Goal: Information Seeking & Learning: Check status

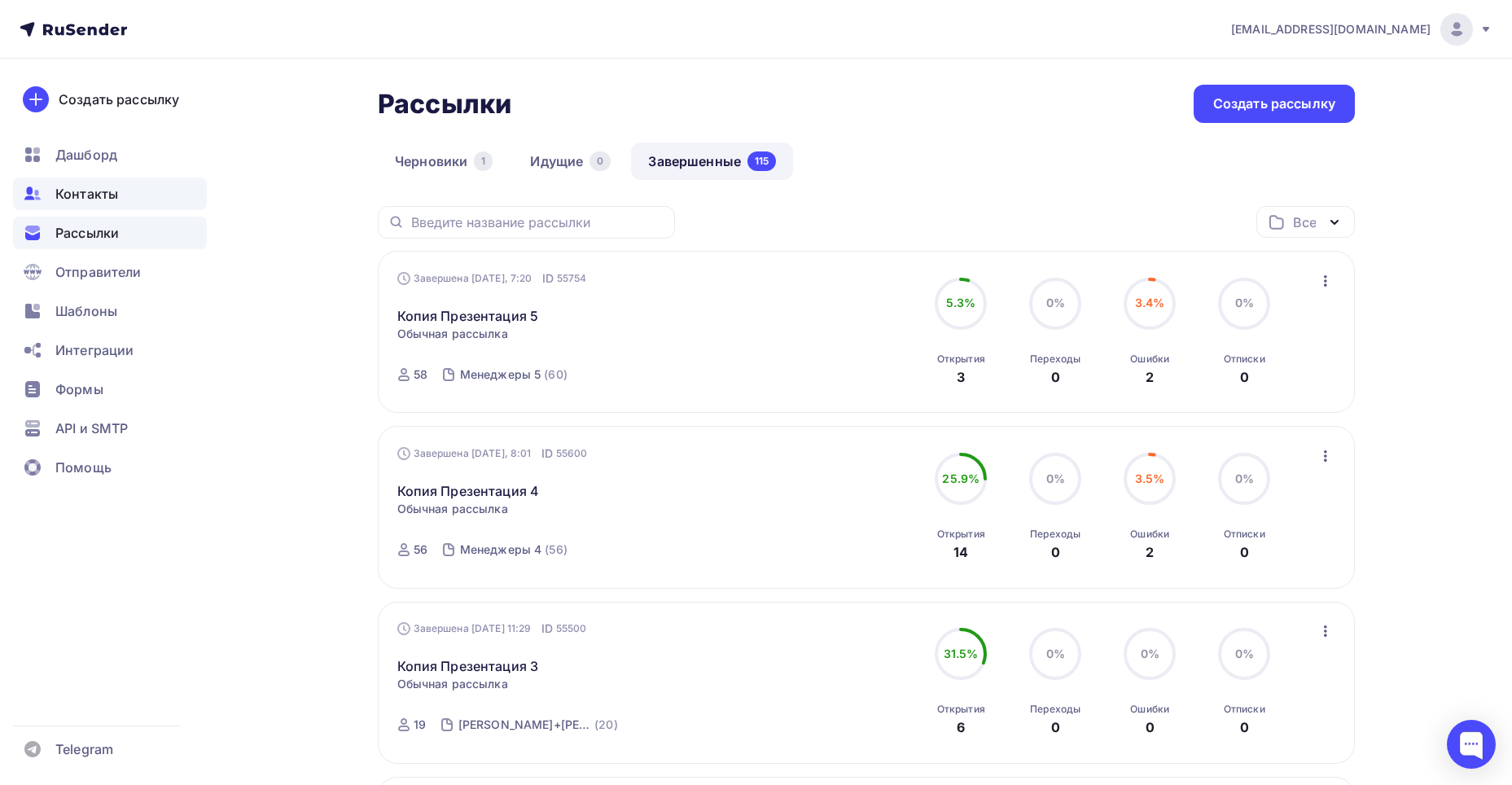
click at [97, 194] on span "Контакты" at bounding box center [87, 194] width 63 height 20
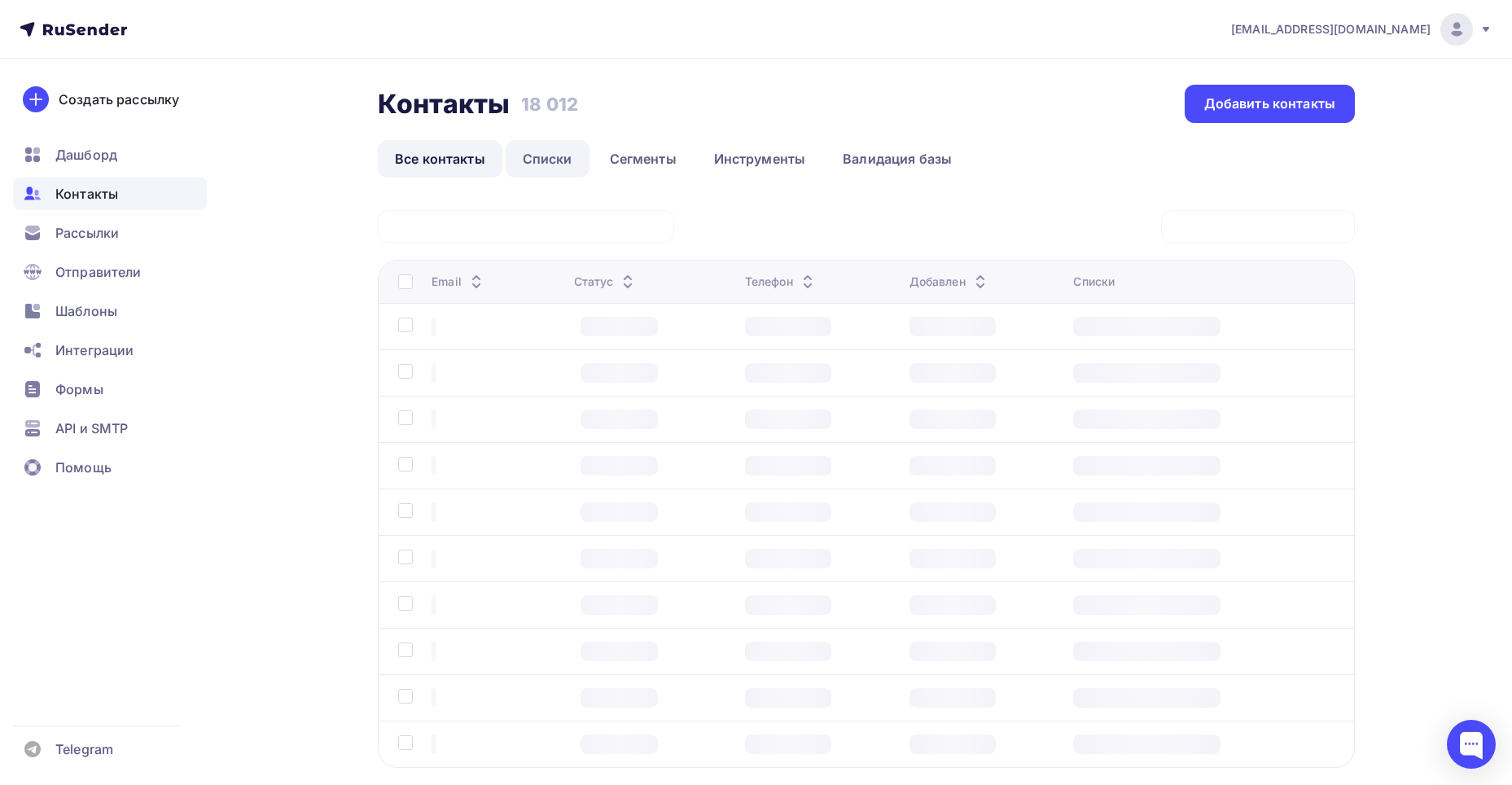
click at [546, 162] on link "Списки" at bounding box center [547, 158] width 84 height 37
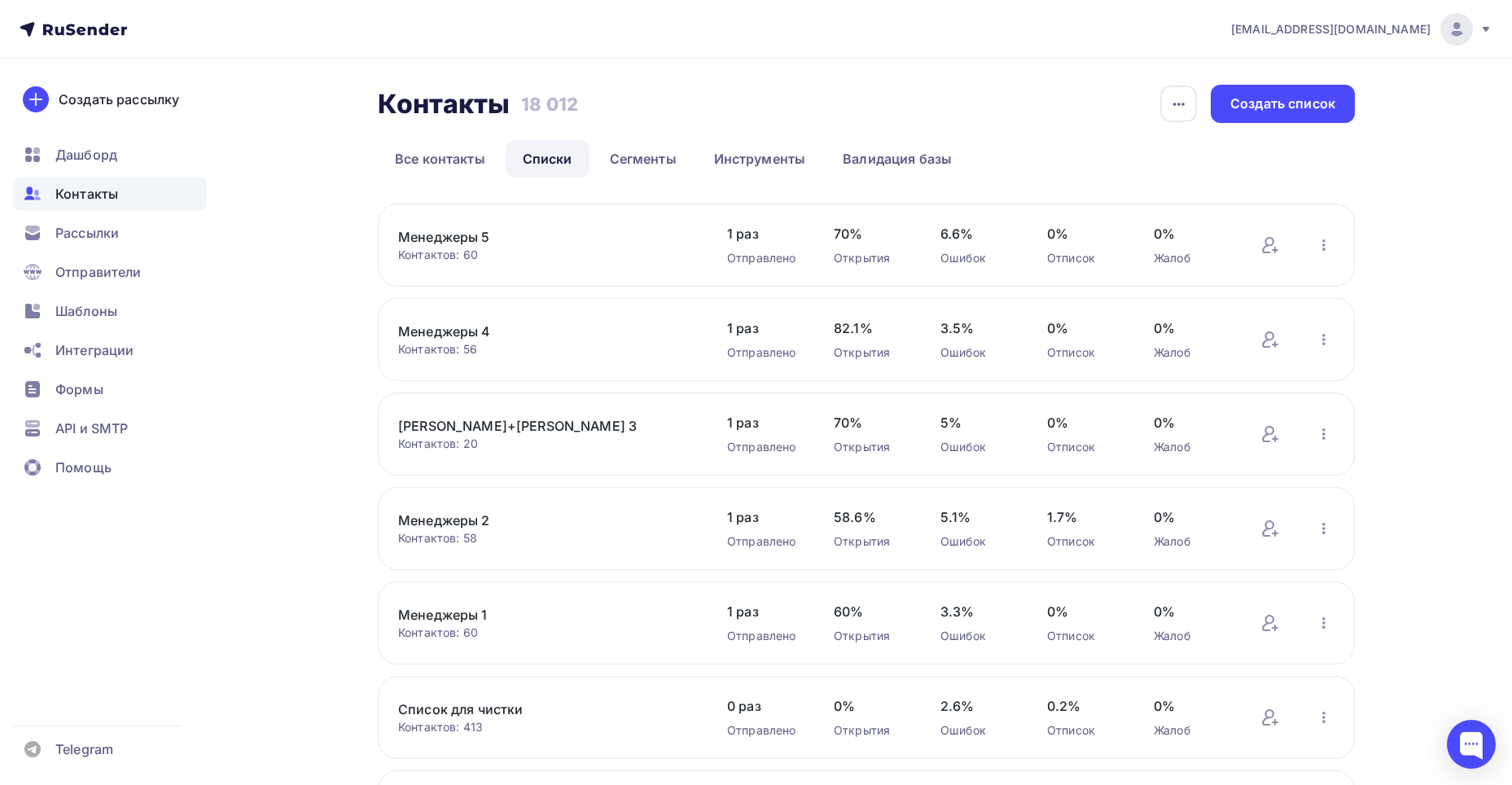
click at [480, 234] on link "Менеджеры 5" at bounding box center [537, 237] width 277 height 20
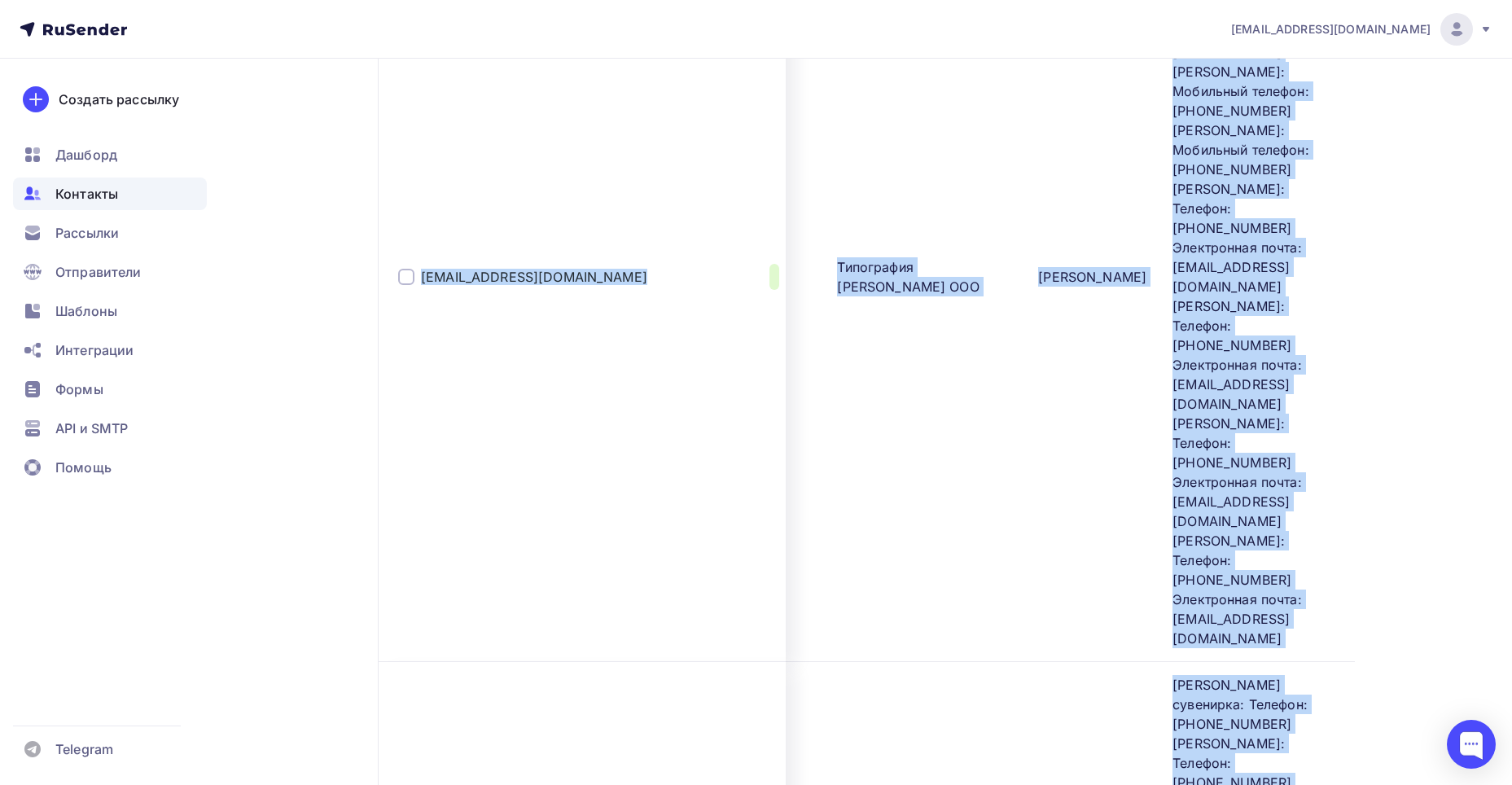
scroll to position [7738, 0]
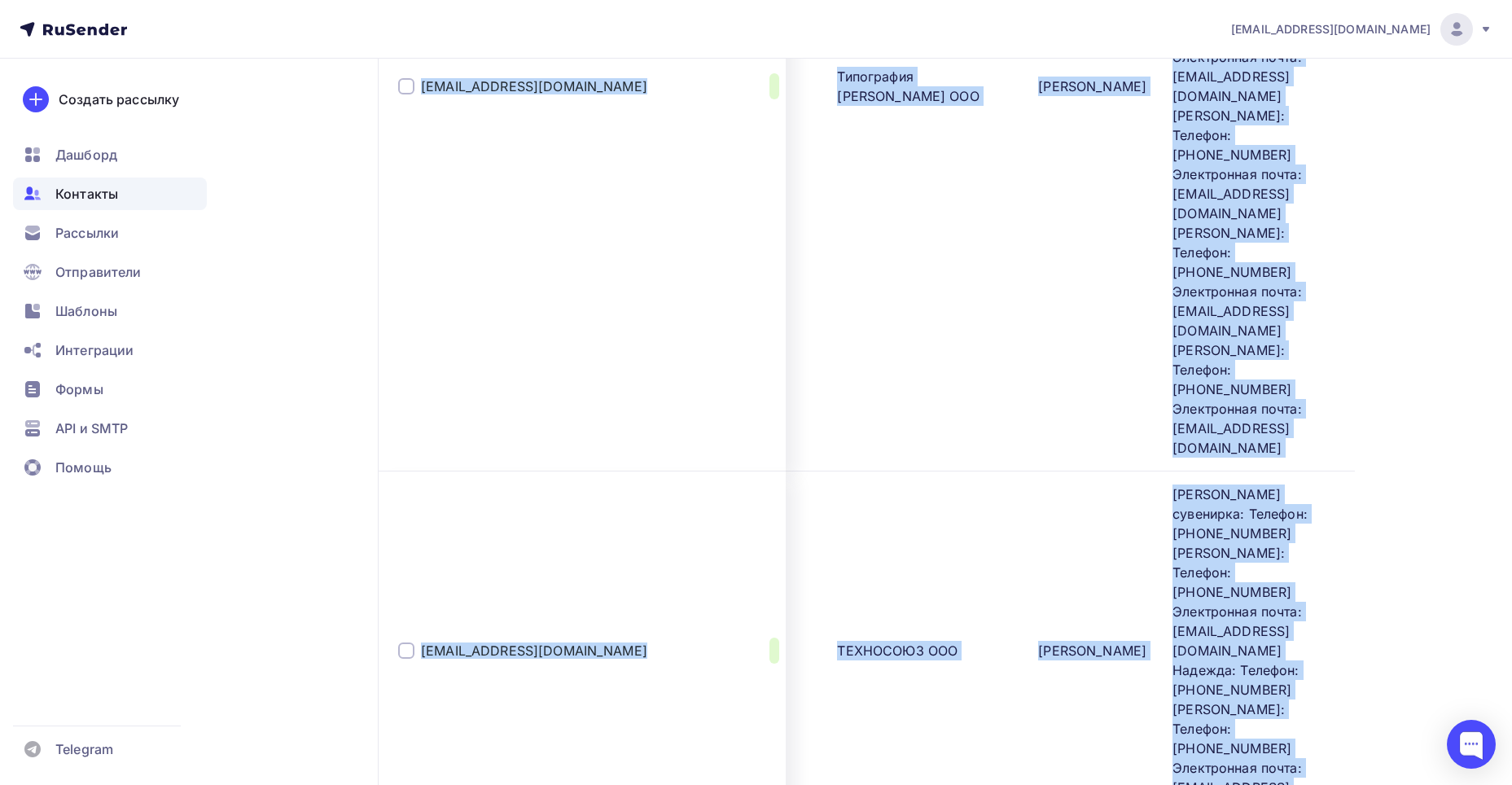
drag, startPoint x: 419, startPoint y: 472, endPoint x: 1131, endPoint y: 552, distance: 716.5
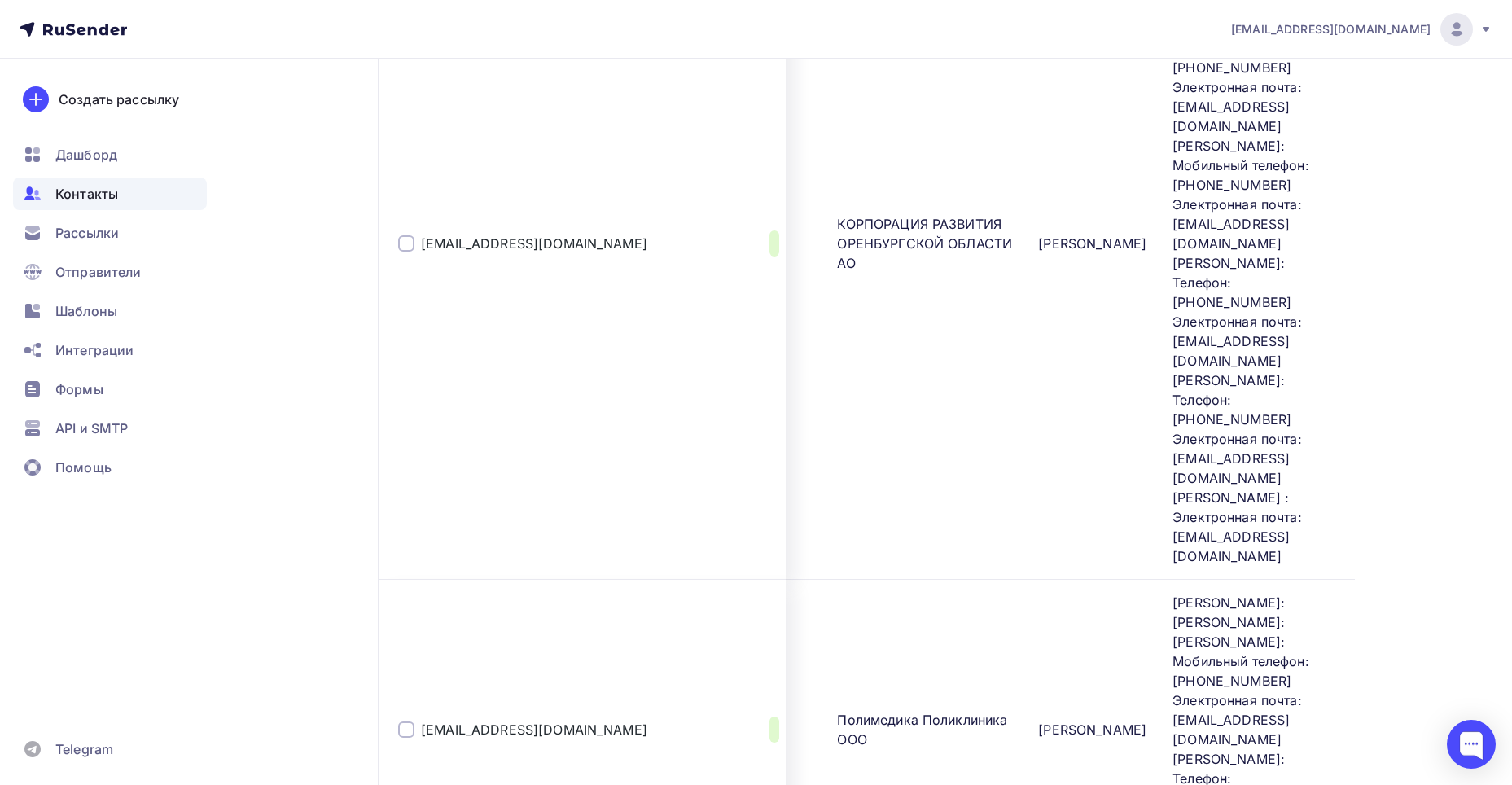
scroll to position [11202, 0]
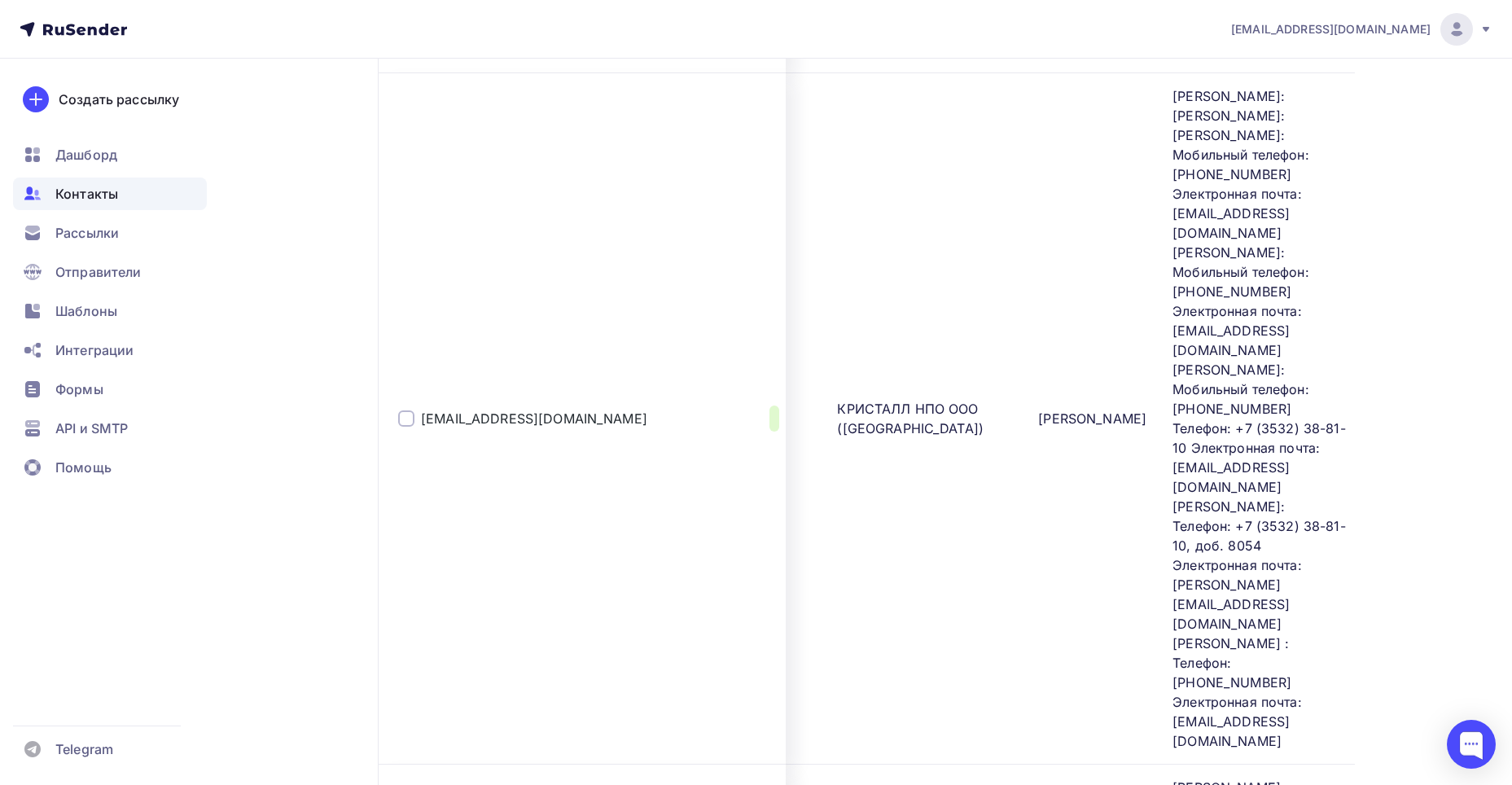
click at [500, 612] on div "100" at bounding box center [554, 608] width 156 height 20
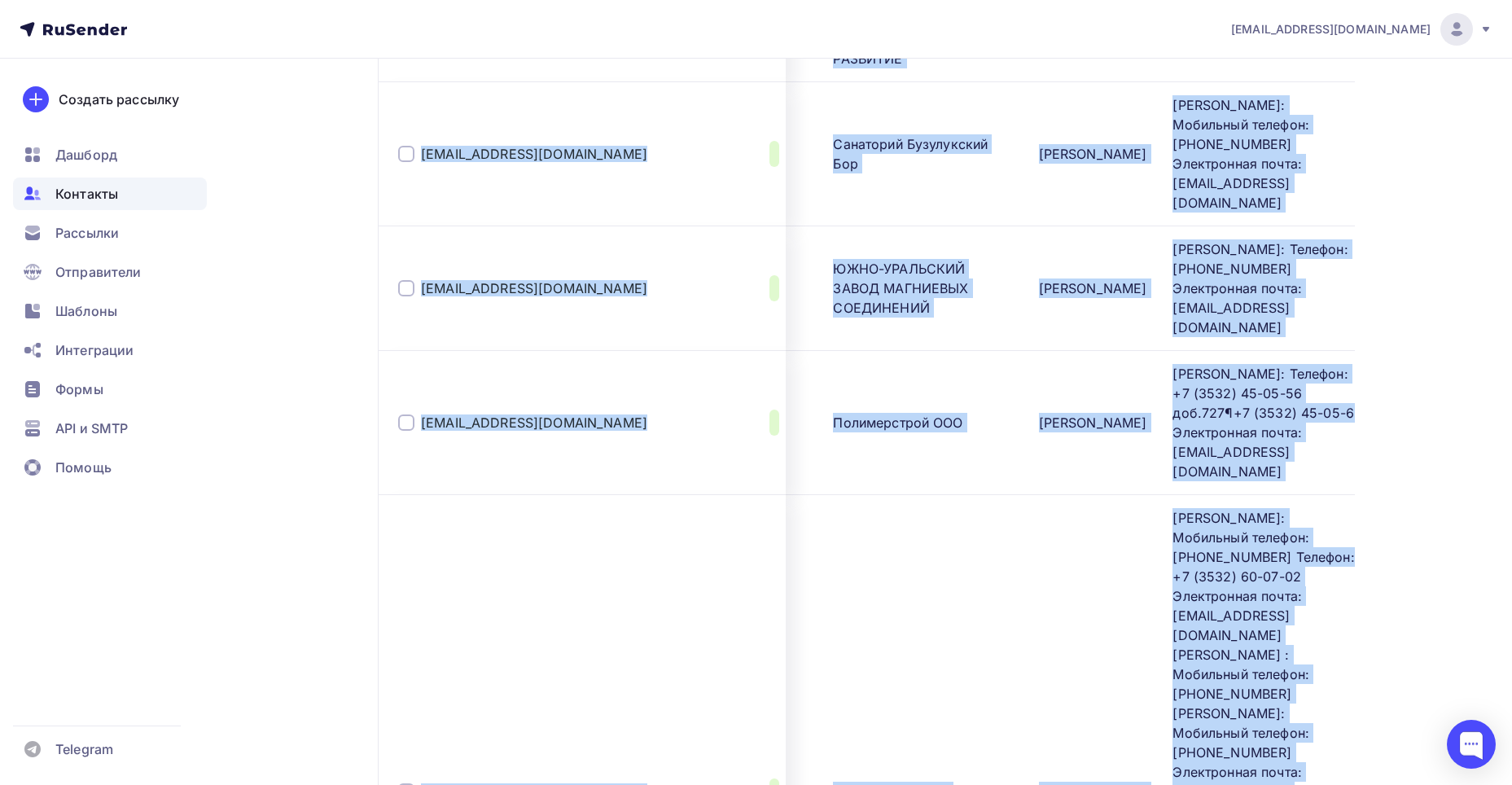
scroll to position [14286, 0]
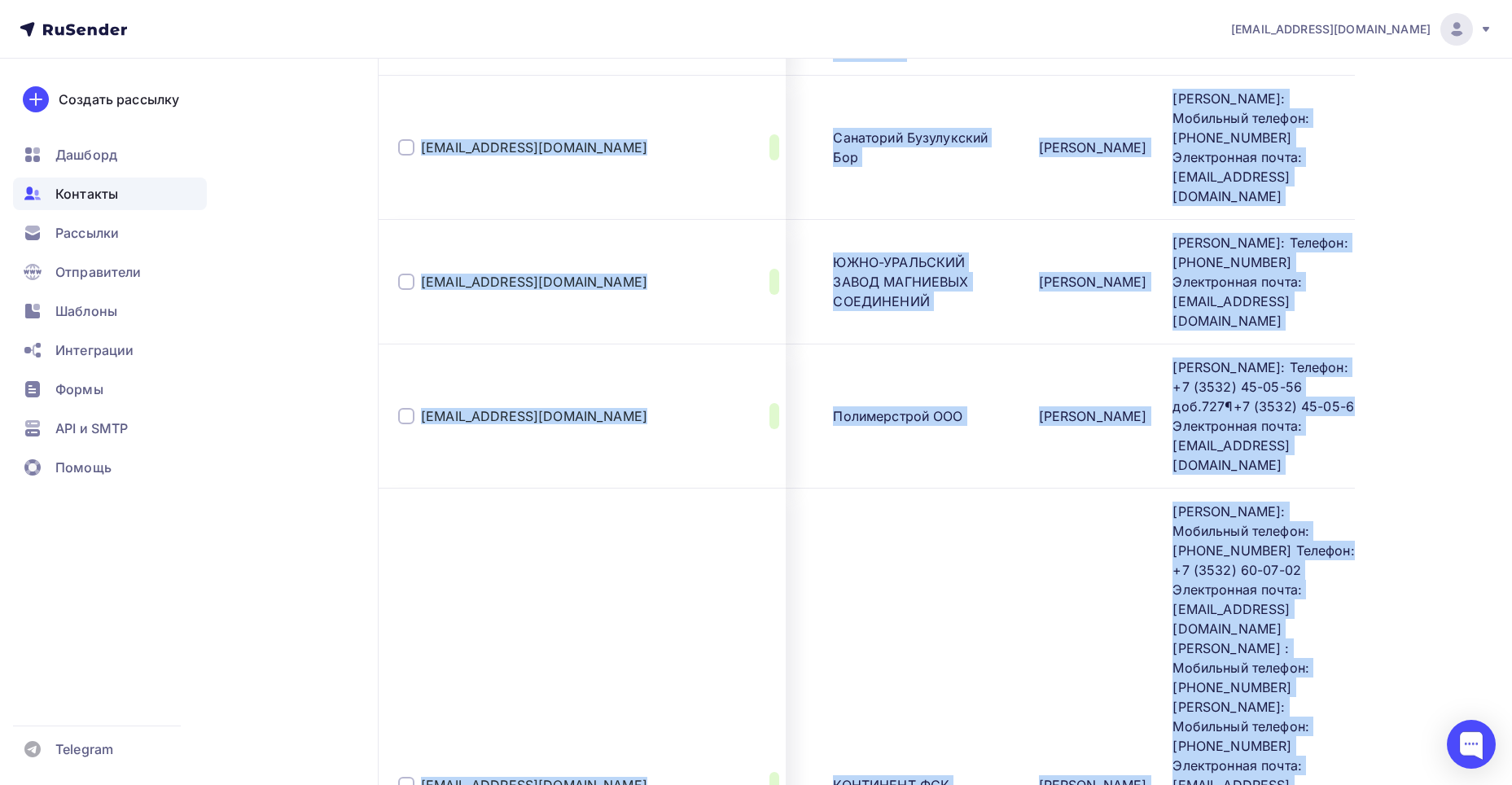
drag, startPoint x: 418, startPoint y: 282, endPoint x: 1260, endPoint y: 591, distance: 896.9
copy tbody "lorem@ipsumdo.si Ametconsec Adi elitsedd EIU Temp Incididu Utla Etdoloremag Ali…"
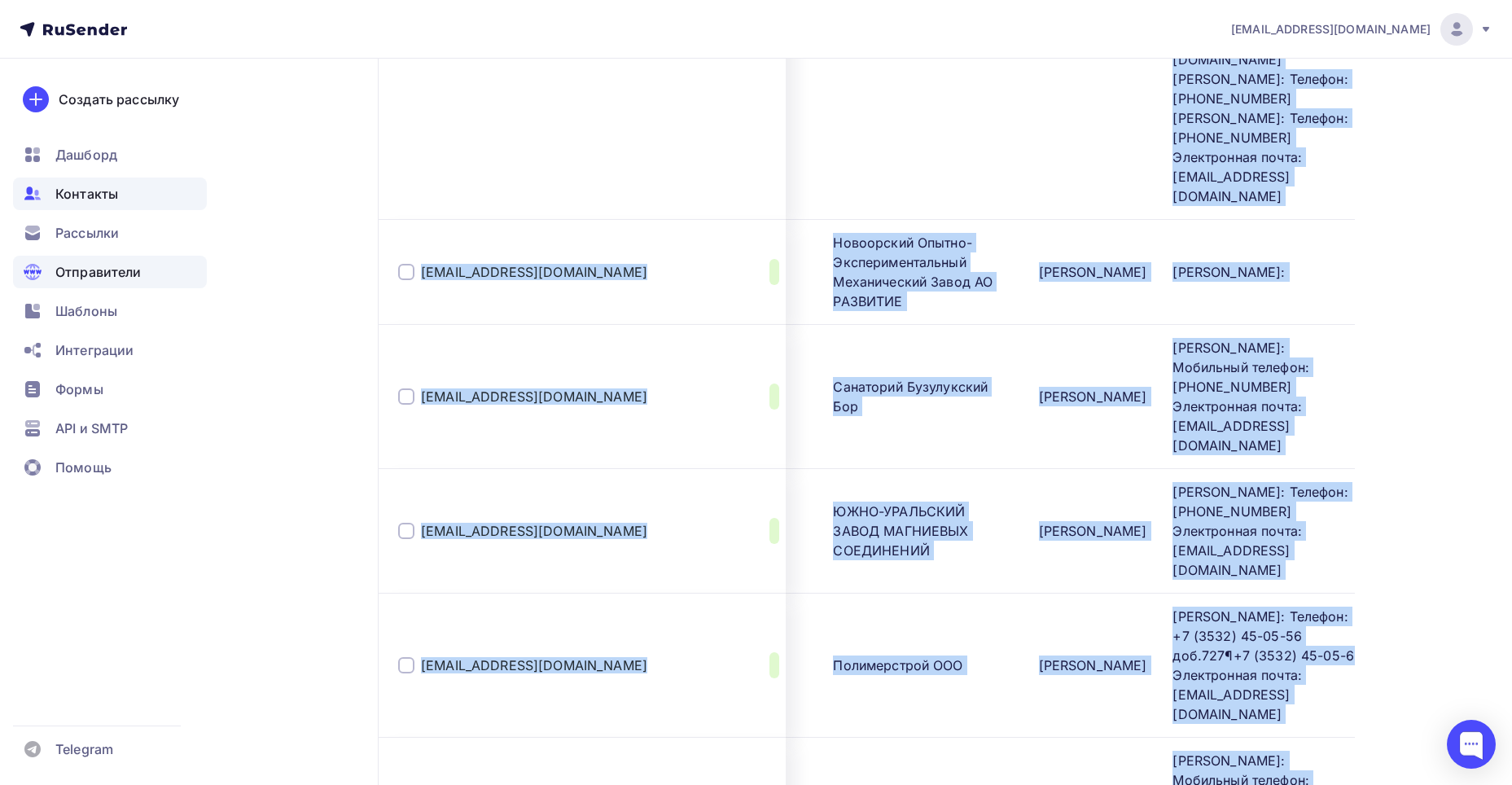
scroll to position [13879, 0]
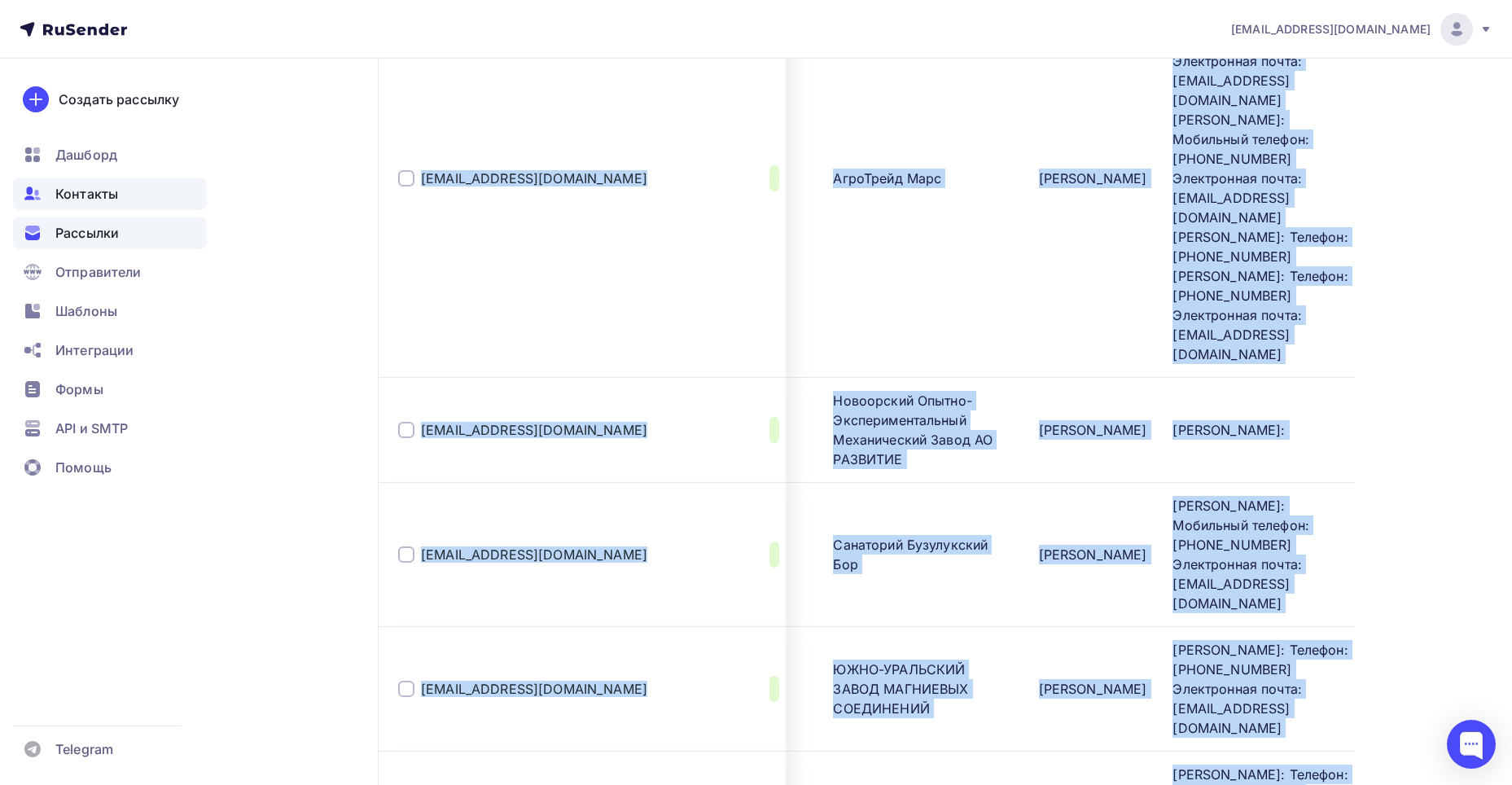
click at [101, 239] on span "Рассылки" at bounding box center [87, 233] width 64 height 20
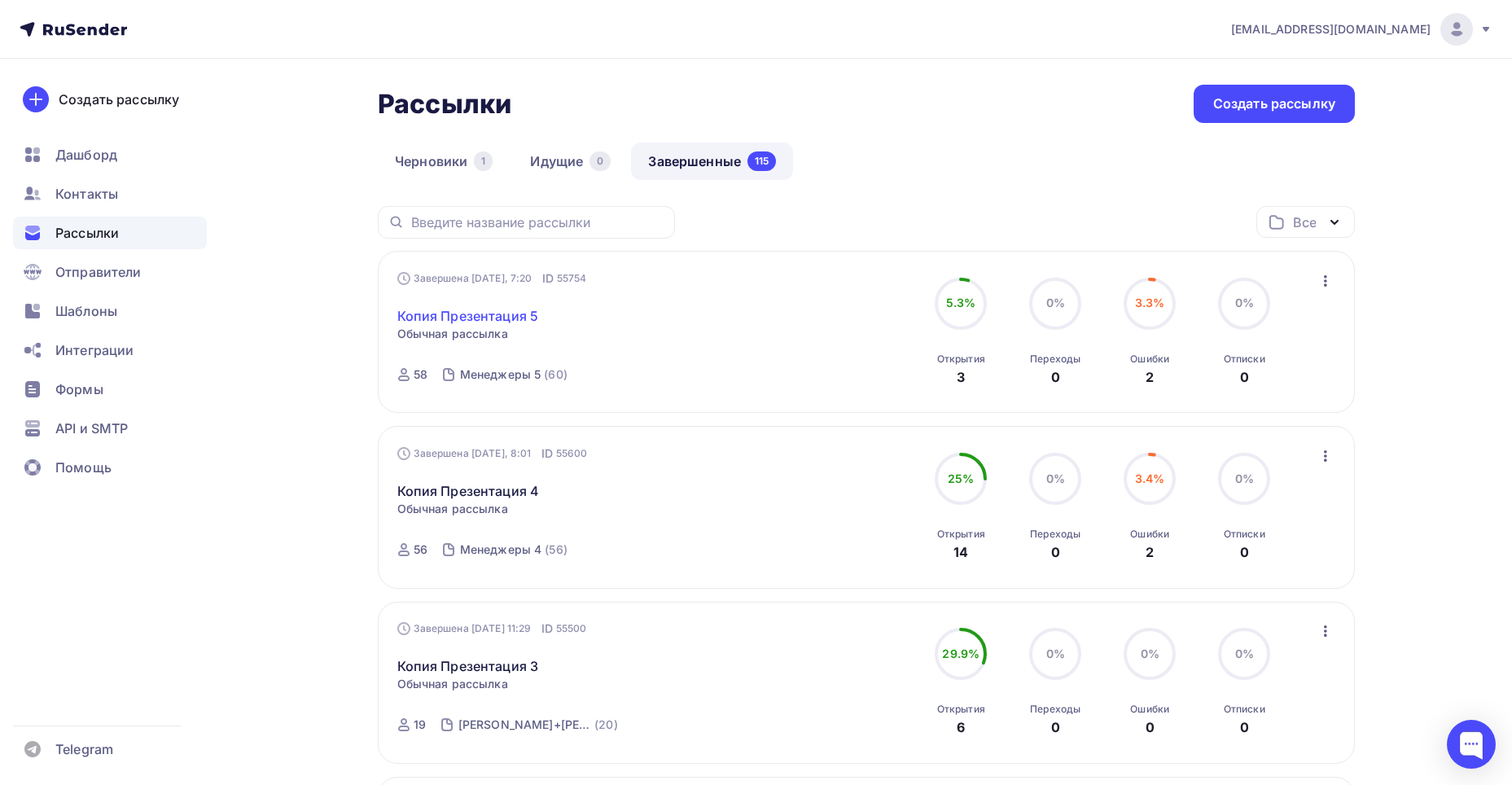
click at [533, 315] on link "Копия Презентация 5" at bounding box center [468, 316] width 142 height 20
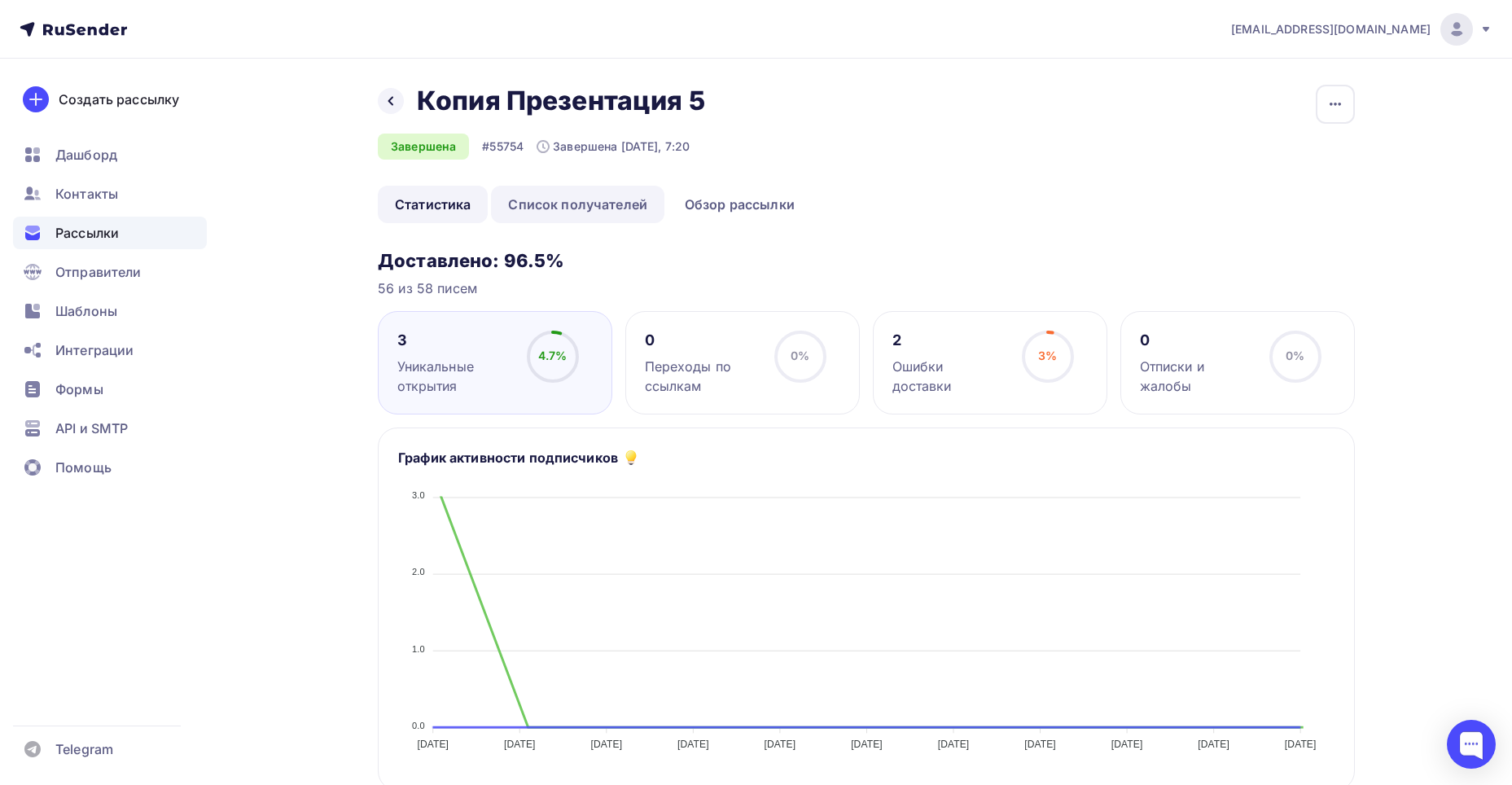
click at [650, 208] on link "Список получателей" at bounding box center [577, 205] width 173 height 37
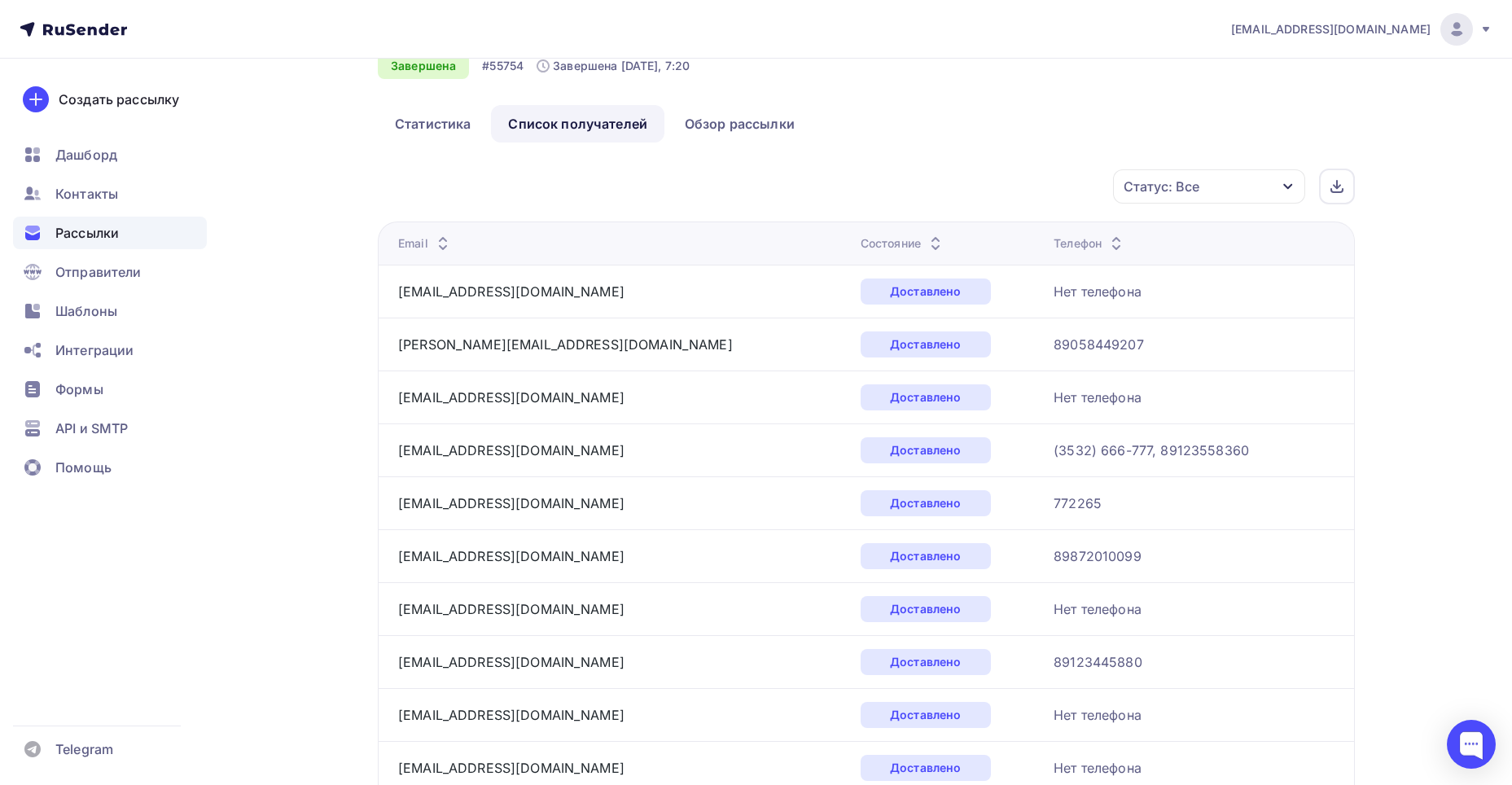
scroll to position [73, 0]
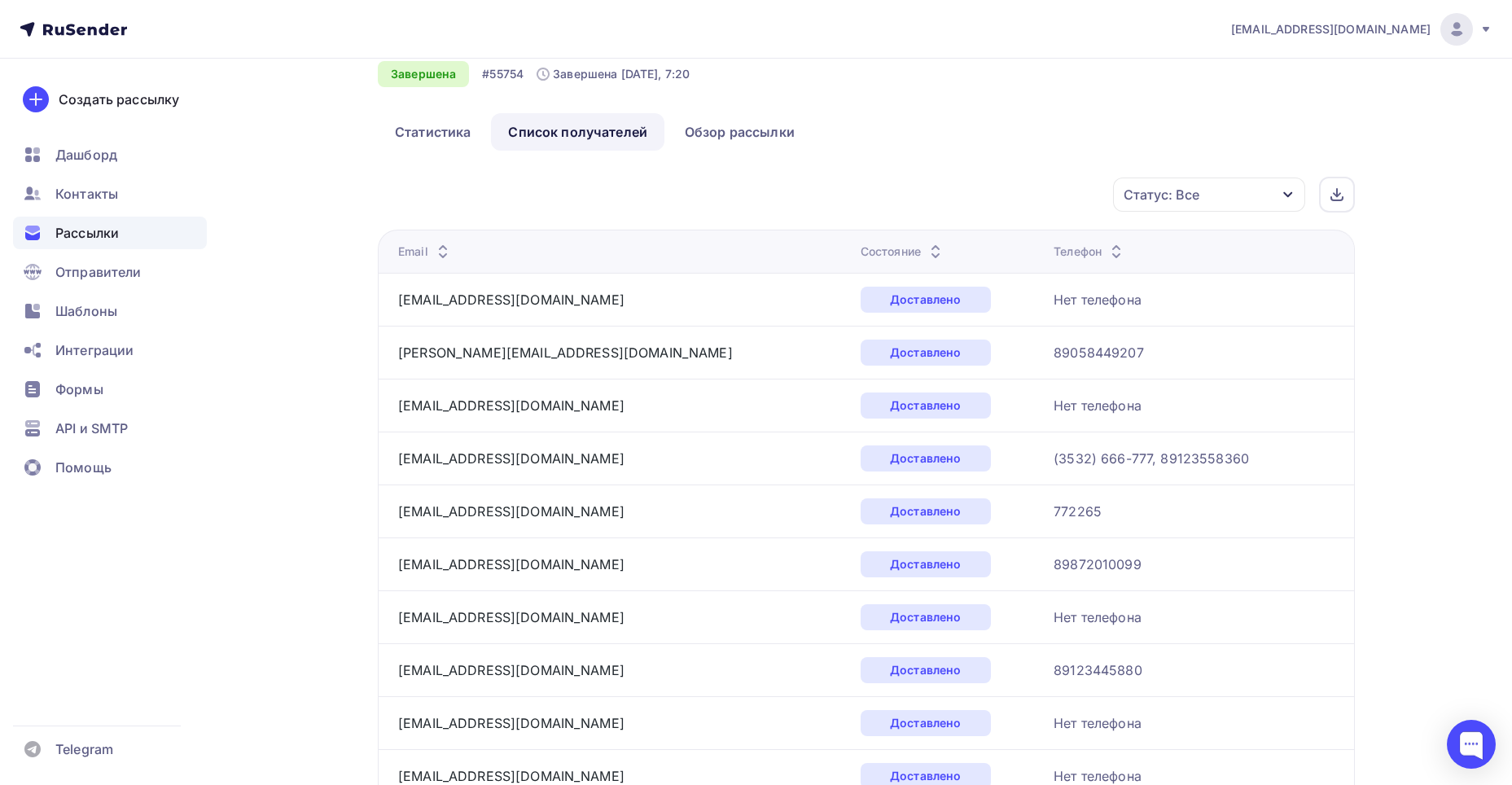
click at [1146, 196] on div "Статус: Все" at bounding box center [1161, 195] width 76 height 20
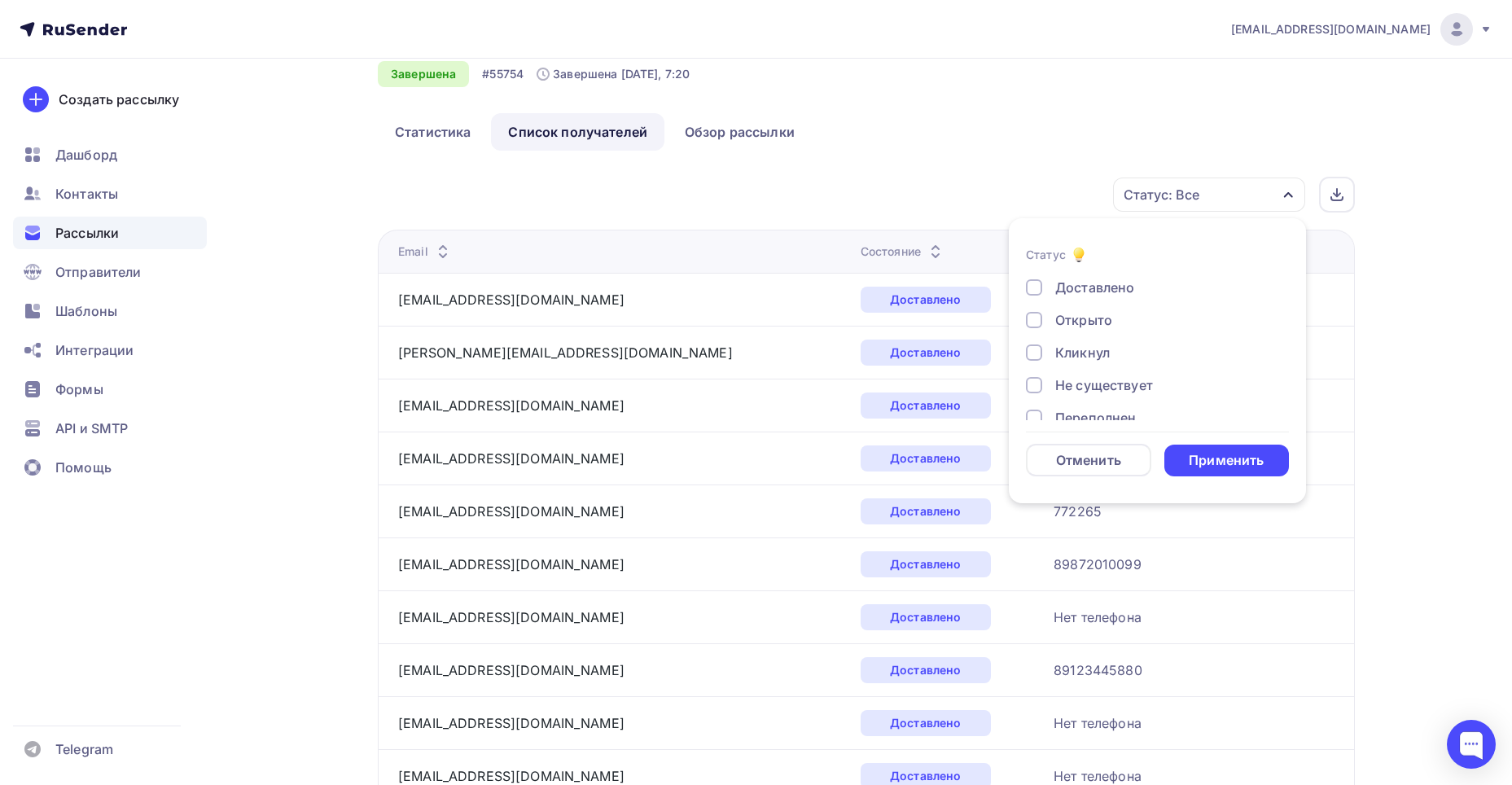
click at [1039, 315] on div at bounding box center [1033, 320] width 17 height 17
click at [1213, 456] on div "Применить" at bounding box center [1226, 460] width 75 height 19
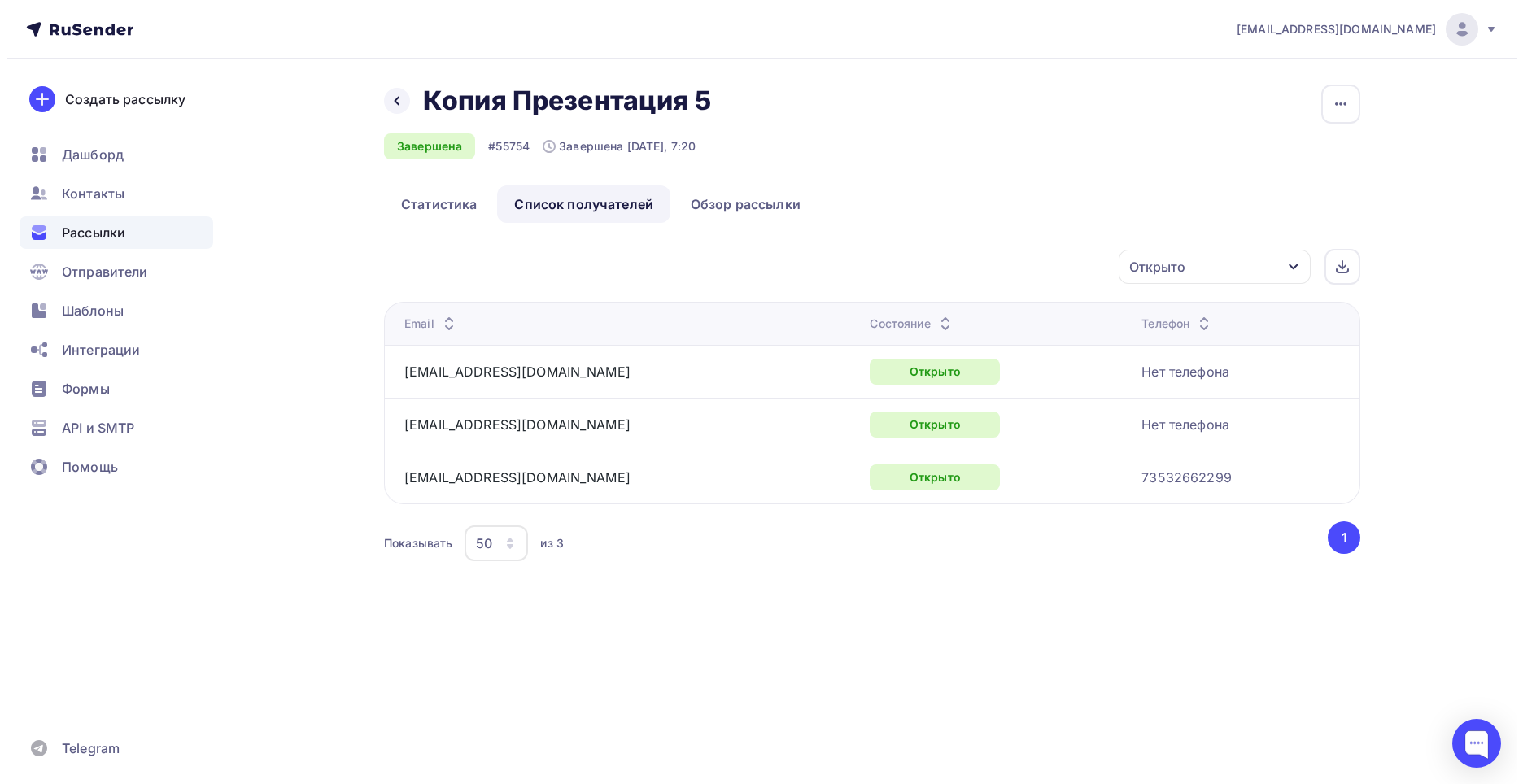
scroll to position [0, 0]
